Goal: Transaction & Acquisition: Purchase product/service

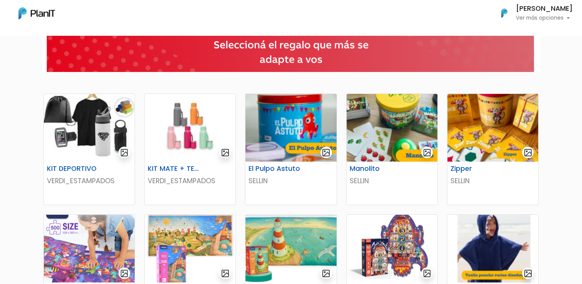
scroll to position [77, 0]
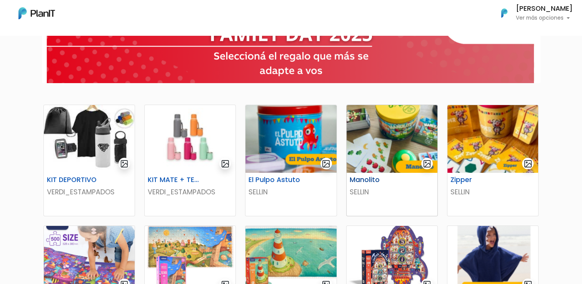
click at [428, 161] on img "submit" at bounding box center [427, 163] width 9 height 9
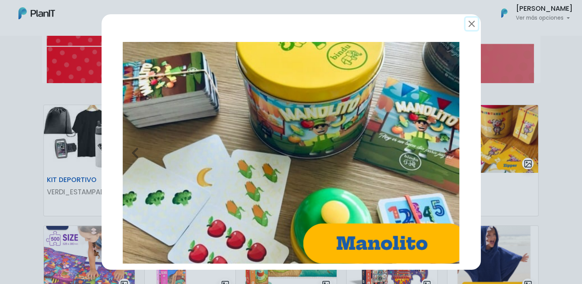
click at [473, 26] on button "submit" at bounding box center [472, 24] width 12 height 12
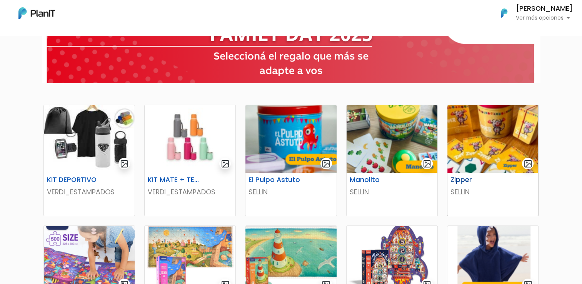
click at [494, 134] on img at bounding box center [493, 139] width 91 height 68
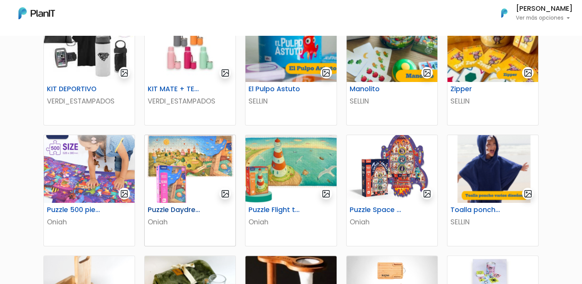
scroll to position [192, 0]
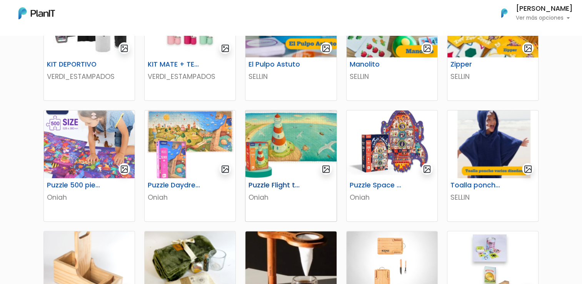
click at [296, 132] on img at bounding box center [291, 144] width 91 height 68
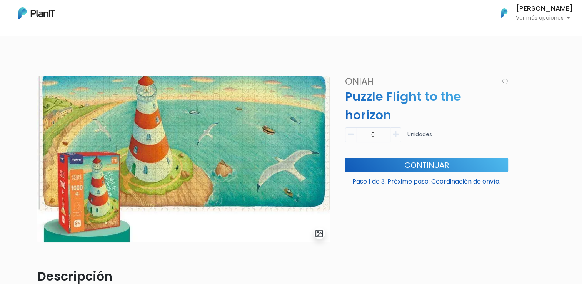
click at [394, 134] on icon "button" at bounding box center [396, 134] width 6 height 7
type input "1"
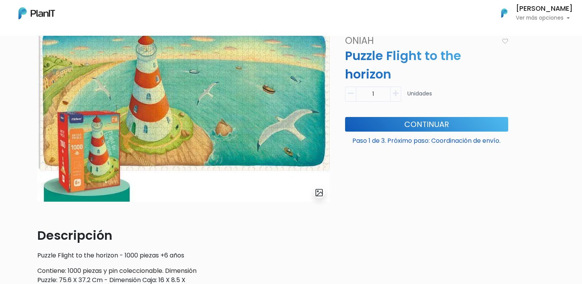
scroll to position [38, 0]
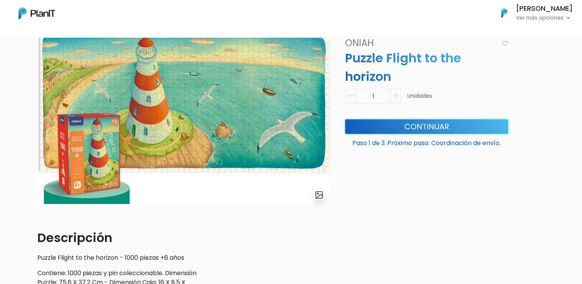
click at [437, 129] on button "Continuar" at bounding box center [426, 126] width 163 height 15
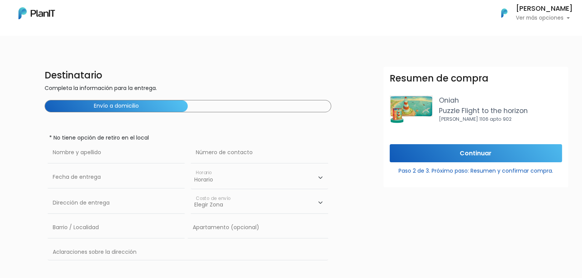
click at [203, 105] on div "Envío a domicilio" at bounding box center [188, 106] width 287 height 12
click at [157, 107] on button "Envío a domicilio" at bounding box center [116, 106] width 143 height 12
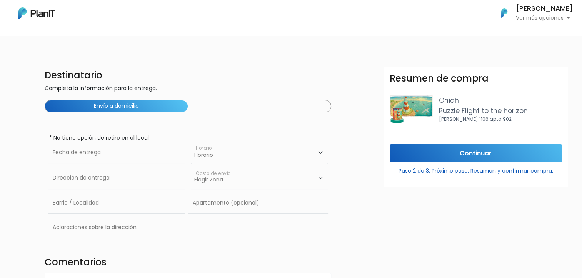
click at [33, 14] on img at bounding box center [36, 13] width 37 height 12
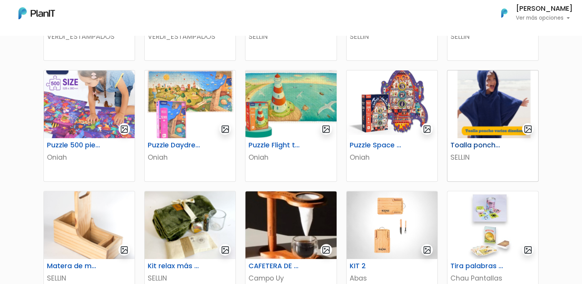
scroll to position [308, 0]
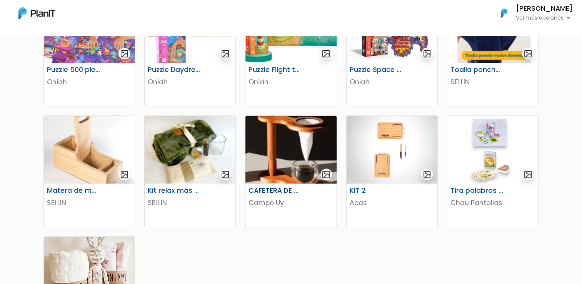
click at [274, 141] on img at bounding box center [291, 150] width 91 height 68
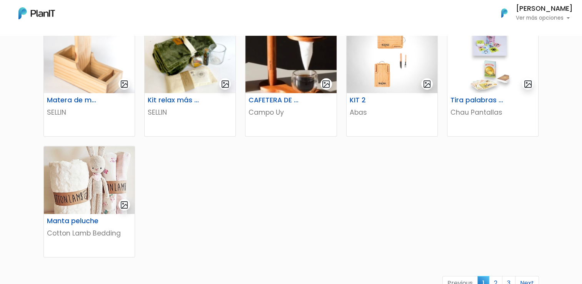
scroll to position [385, 0]
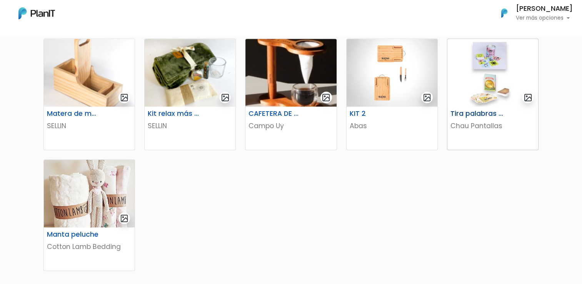
click at [488, 77] on img at bounding box center [493, 73] width 91 height 68
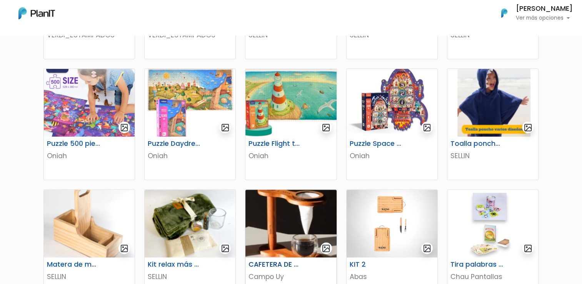
scroll to position [231, 0]
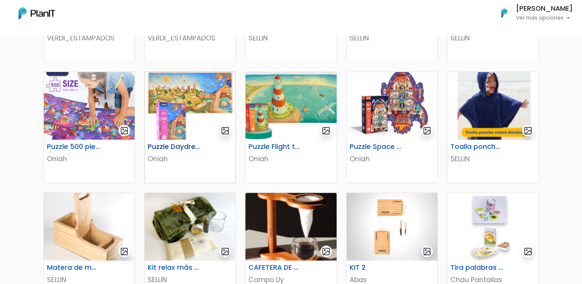
click at [177, 112] on img at bounding box center [190, 106] width 91 height 68
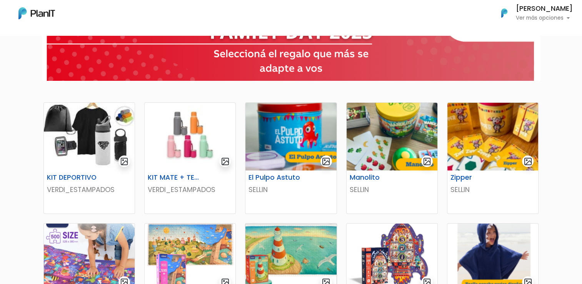
scroll to position [77, 0]
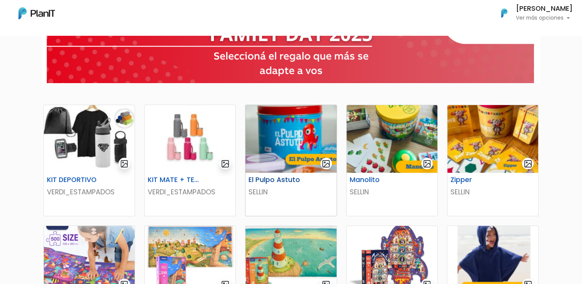
click at [301, 132] on img at bounding box center [291, 139] width 91 height 68
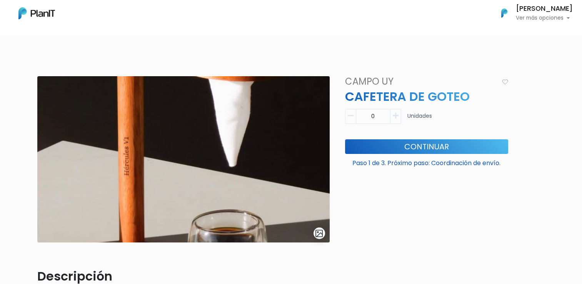
click at [314, 22] on div "Mis Compras Mi Lista Editar Información Cerrar Sesión Francisco Manfredi Ver má…" at bounding box center [291, 13] width 582 height 20
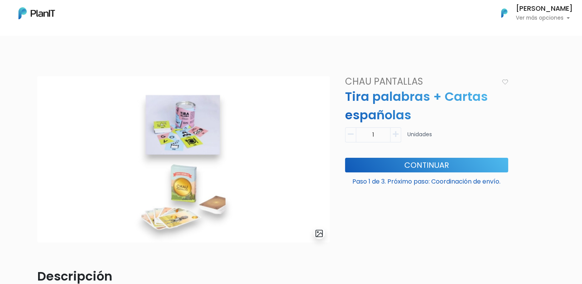
click at [396, 41] on body "Mis Compras Mi Lista Editar Información Cerrar Sesión Francisco Manfredi Ver má…" at bounding box center [291, 142] width 582 height 284
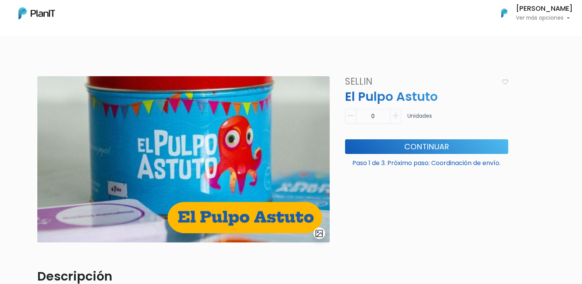
click at [394, 116] on icon "button" at bounding box center [396, 115] width 6 height 7
type input "1"
click at [432, 148] on button "Continuar" at bounding box center [426, 146] width 163 height 15
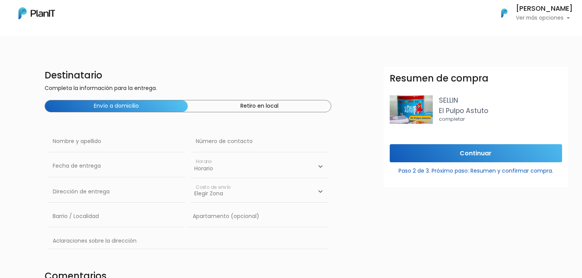
click at [532, 9] on h6 "[PERSON_NAME]" at bounding box center [544, 8] width 57 height 7
click at [47, 10] on img at bounding box center [36, 13] width 37 height 12
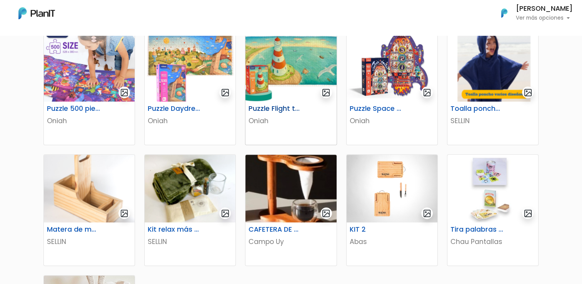
scroll to position [269, 0]
click at [286, 109] on h6 "Puzzle Flight to the horizon" at bounding box center [275, 108] width 63 height 8
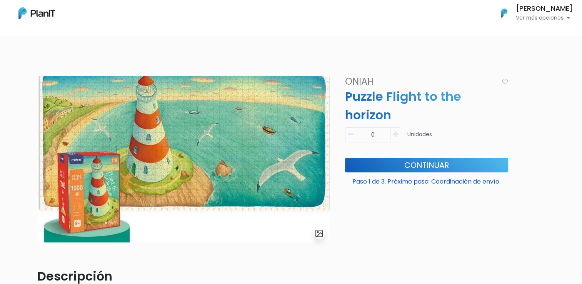
click at [393, 137] on icon "button" at bounding box center [396, 134] width 6 height 7
type input "1"
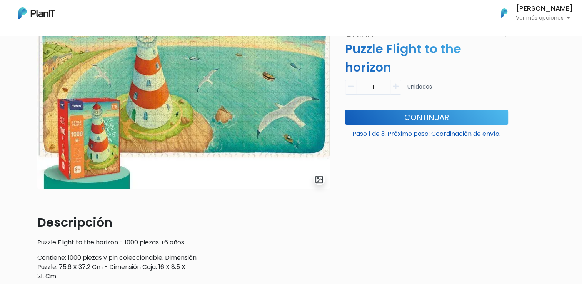
scroll to position [140, 0]
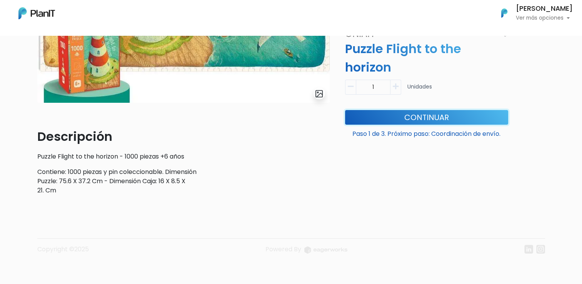
click at [392, 121] on button "Continuar" at bounding box center [426, 117] width 163 height 15
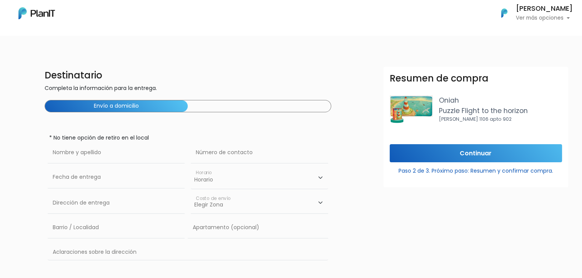
click at [197, 104] on div "Envío a domicilio" at bounding box center [188, 106] width 287 height 12
click at [135, 152] on input "text" at bounding box center [116, 153] width 137 height 22
click at [162, 109] on button "Envío a domicilio" at bounding box center [116, 106] width 143 height 12
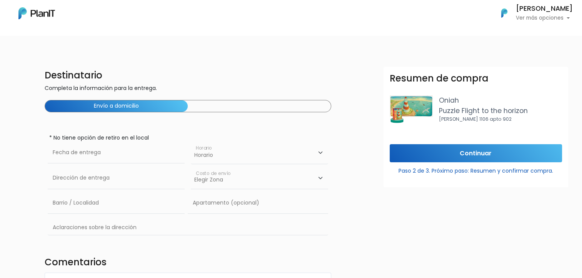
click at [214, 103] on div "Envío a domicilio" at bounding box center [188, 106] width 287 height 12
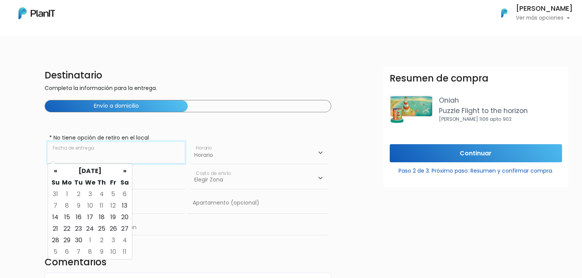
click at [131, 152] on input "text" at bounding box center [116, 153] width 137 height 22
click at [204, 105] on div "Envío a domicilio" at bounding box center [188, 106] width 287 height 12
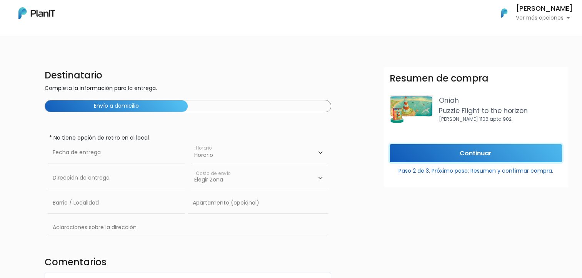
click at [478, 151] on input "Continuar" at bounding box center [476, 153] width 172 height 18
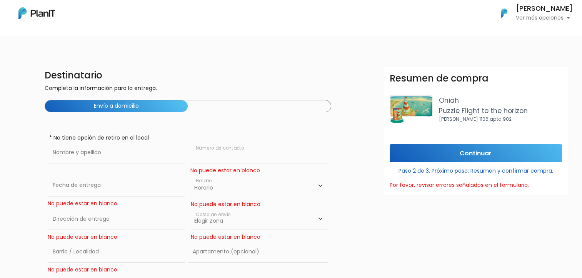
click at [200, 159] on input "text" at bounding box center [259, 153] width 137 height 22
click at [91, 146] on input "text" at bounding box center [116, 153] width 137 height 22
type input "[PERSON_NAME]"
type input "093721133"
click at [246, 219] on select "Elegir [PERSON_NAME][GEOGRAPHIC_DATA]- $600 Oficina- $0 [GEOGRAPHIC_DATA]- $250" at bounding box center [259, 220] width 137 height 22
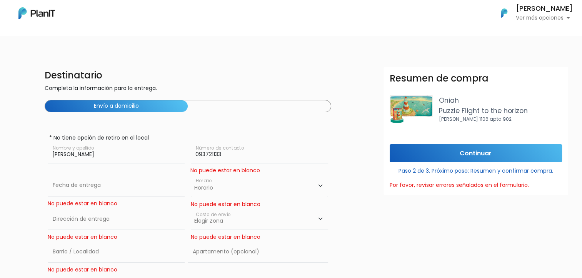
select select "10"
click at [191, 209] on select "Elegir [PERSON_NAME][GEOGRAPHIC_DATA]- $600 Oficina- $0 [GEOGRAPHIC_DATA]- $250" at bounding box center [259, 220] width 137 height 22
